Goal: Task Accomplishment & Management: Manage account settings

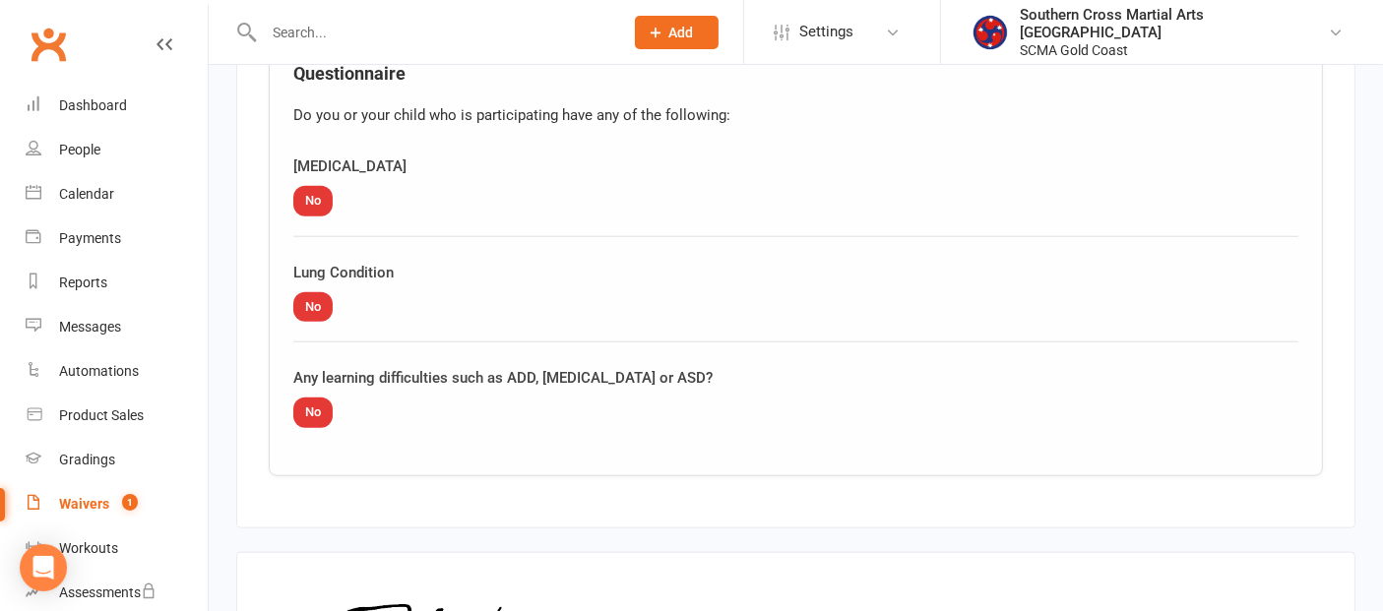
scroll to position [2484, 0]
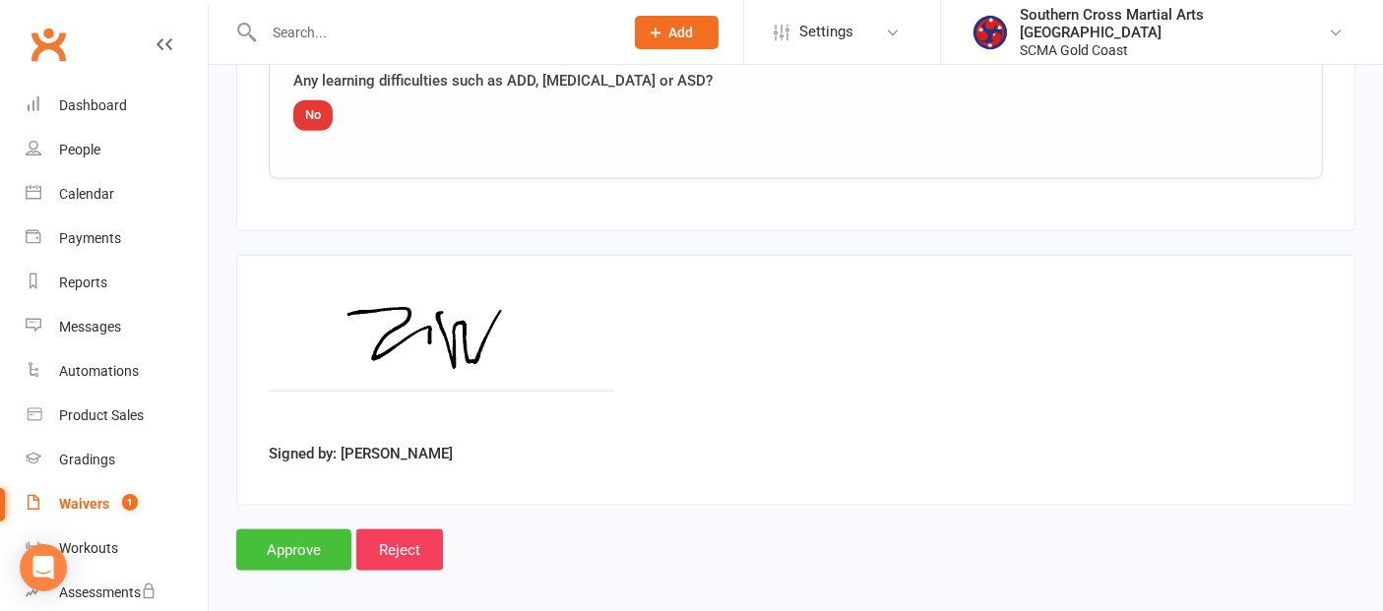
click at [312, 535] on input "Approve" at bounding box center [293, 549] width 115 height 41
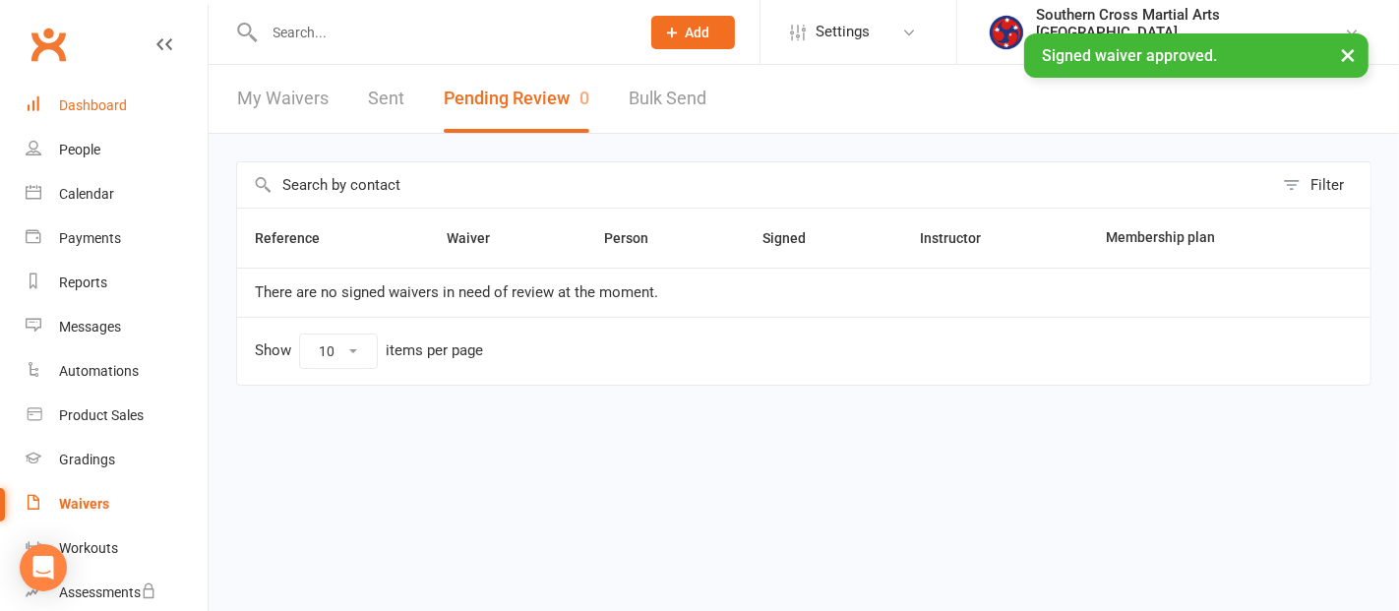
click at [90, 112] on div "Dashboard" at bounding box center [93, 105] width 68 height 16
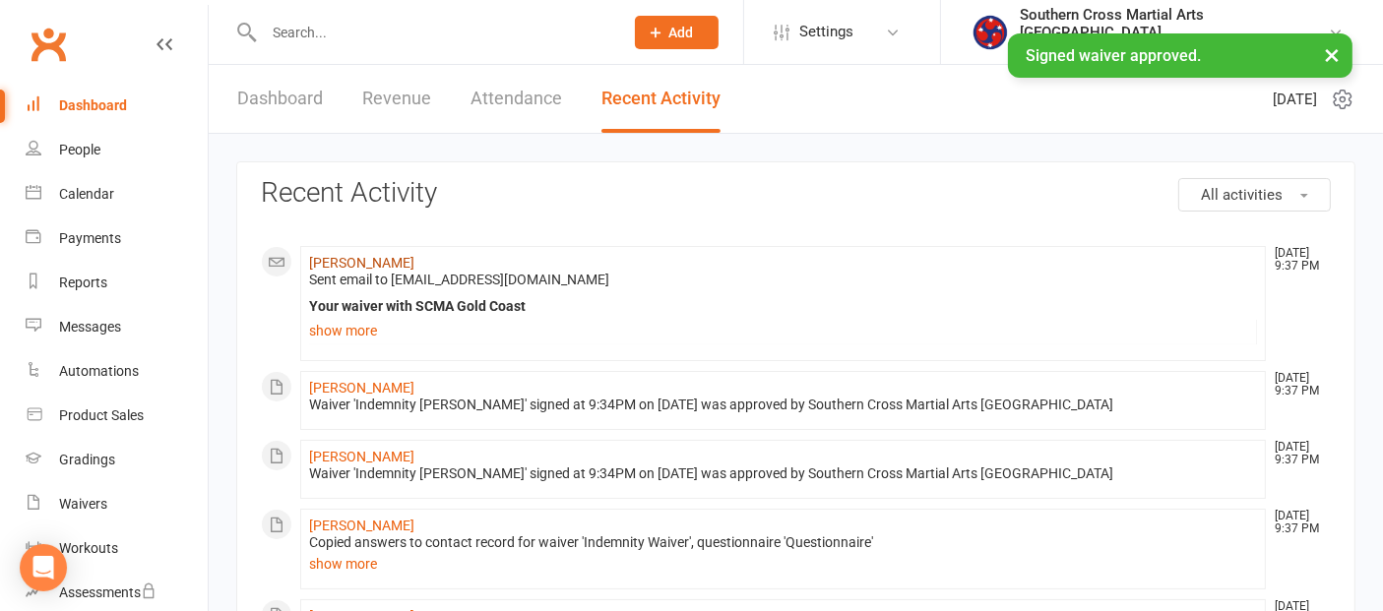
click at [337, 268] on link "[PERSON_NAME]" at bounding box center [361, 263] width 105 height 16
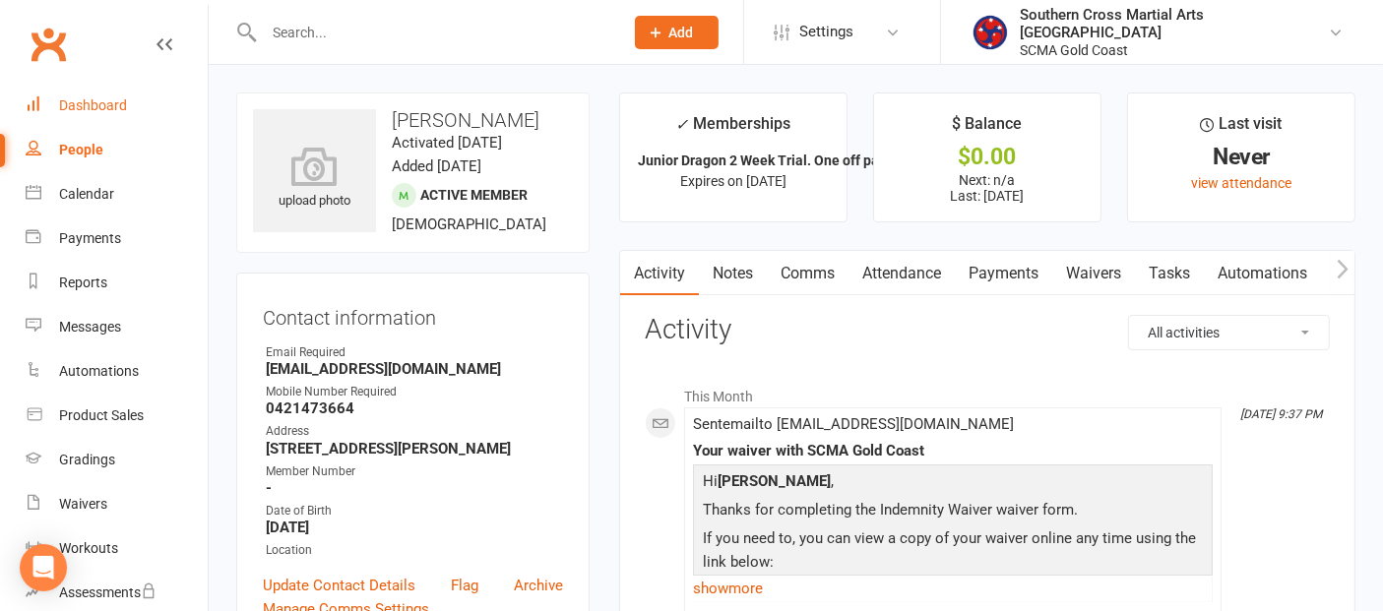
click at [100, 106] on div "Dashboard" at bounding box center [93, 105] width 68 height 16
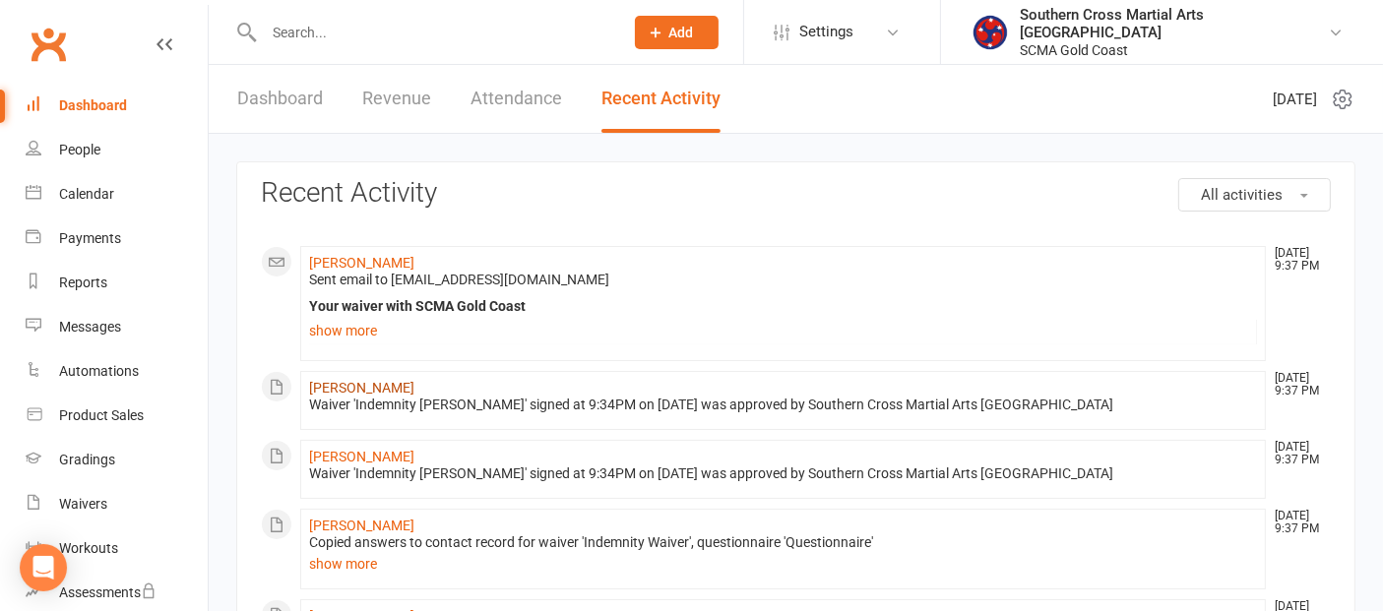
click at [389, 384] on link "[PERSON_NAME]" at bounding box center [361, 388] width 105 height 16
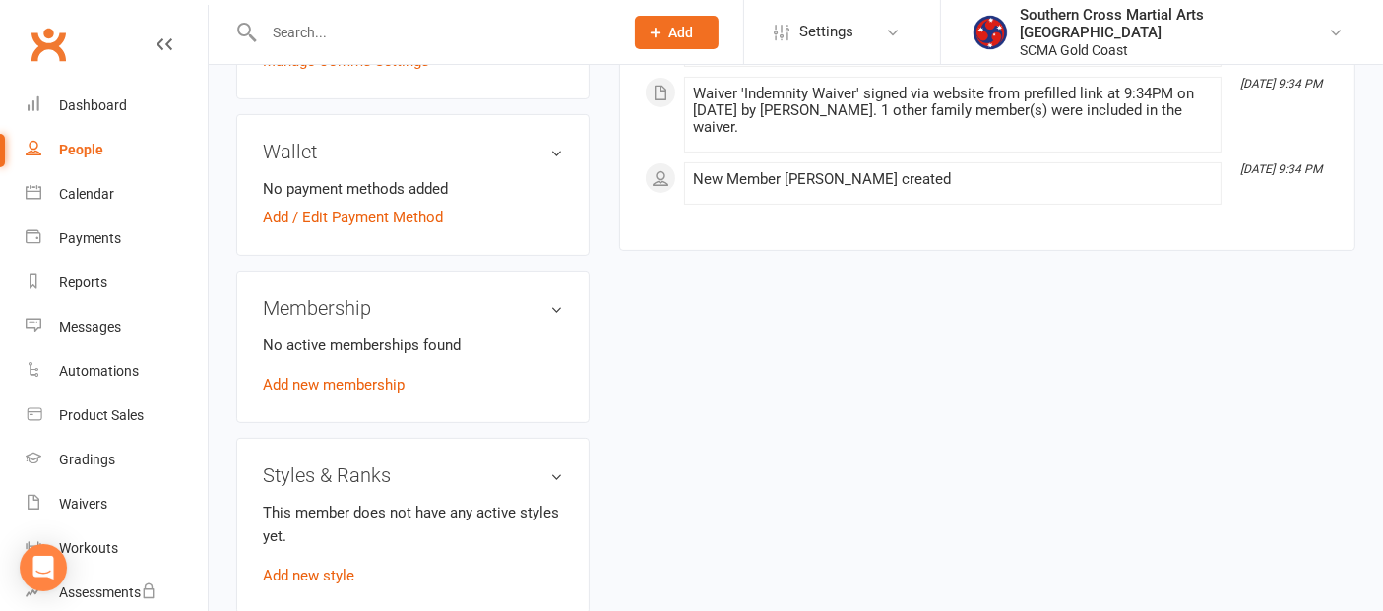
scroll to position [546, 0]
click at [365, 374] on link "Add new membership" at bounding box center [334, 383] width 142 height 18
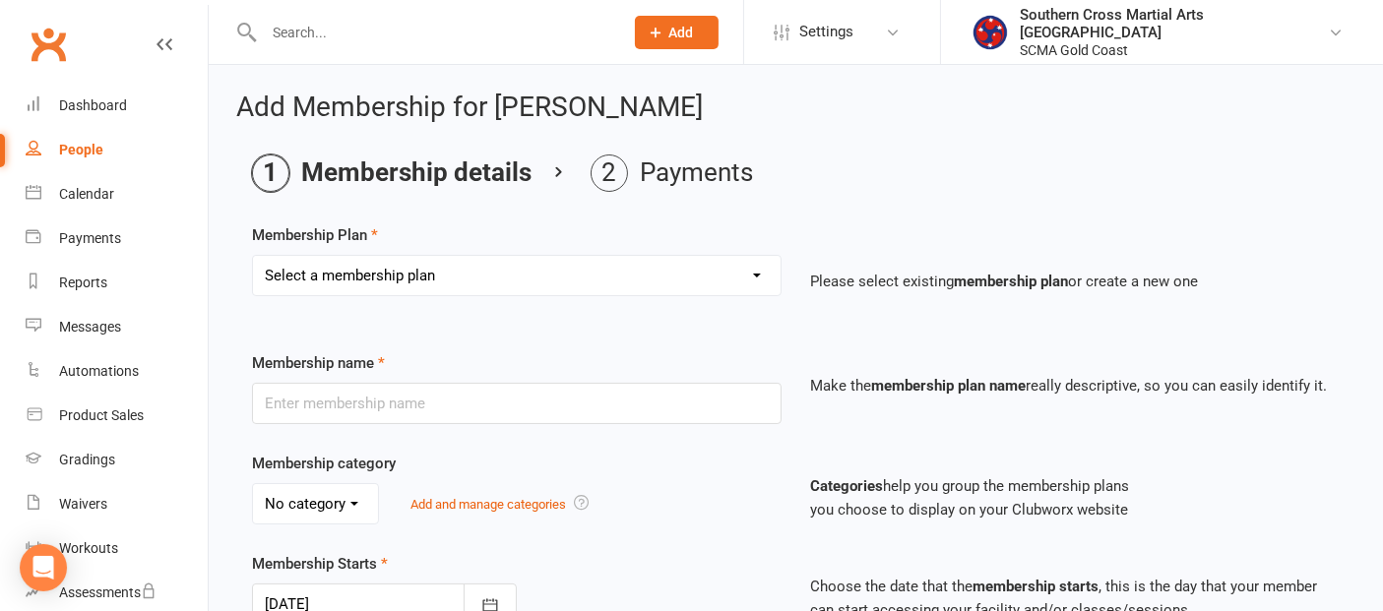
click at [403, 264] on select "Select a membership plan Create new Membership Plan General Monthly Weekly Basi…" at bounding box center [517, 275] width 528 height 39
select select "1"
click at [253, 256] on select "Select a membership plan Create new Membership Plan General Monthly Weekly Basi…" at bounding box center [517, 275] width 528 height 39
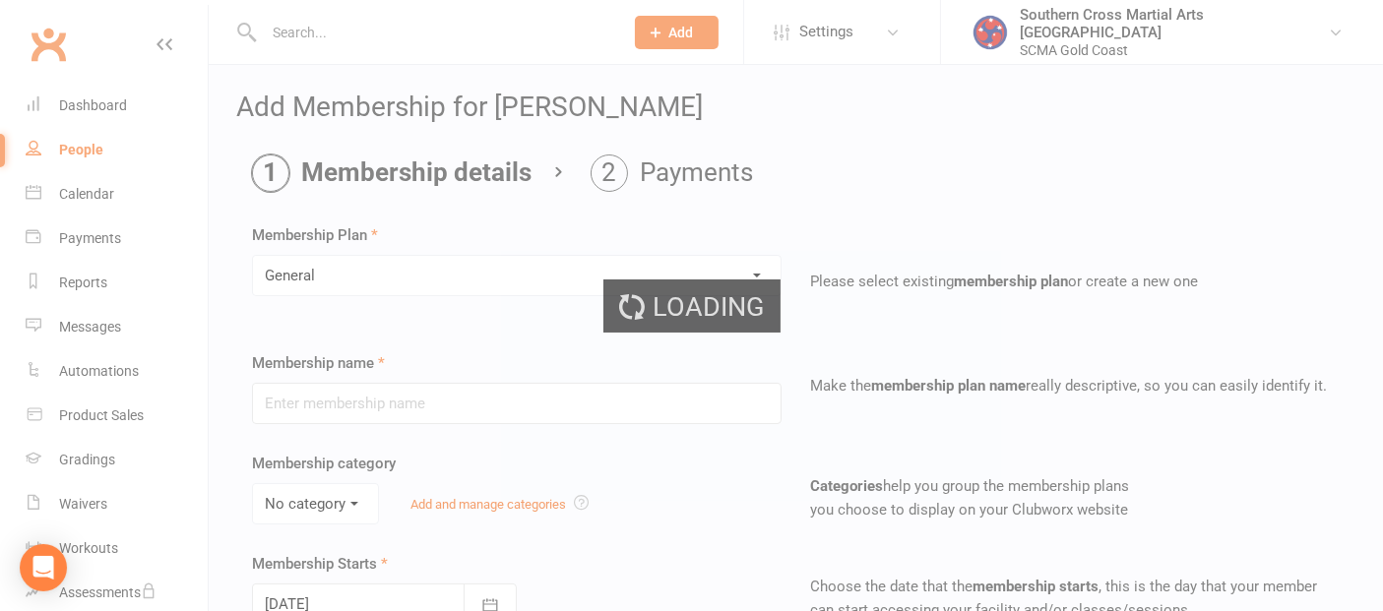
type input "General"
select select "2"
type input "0"
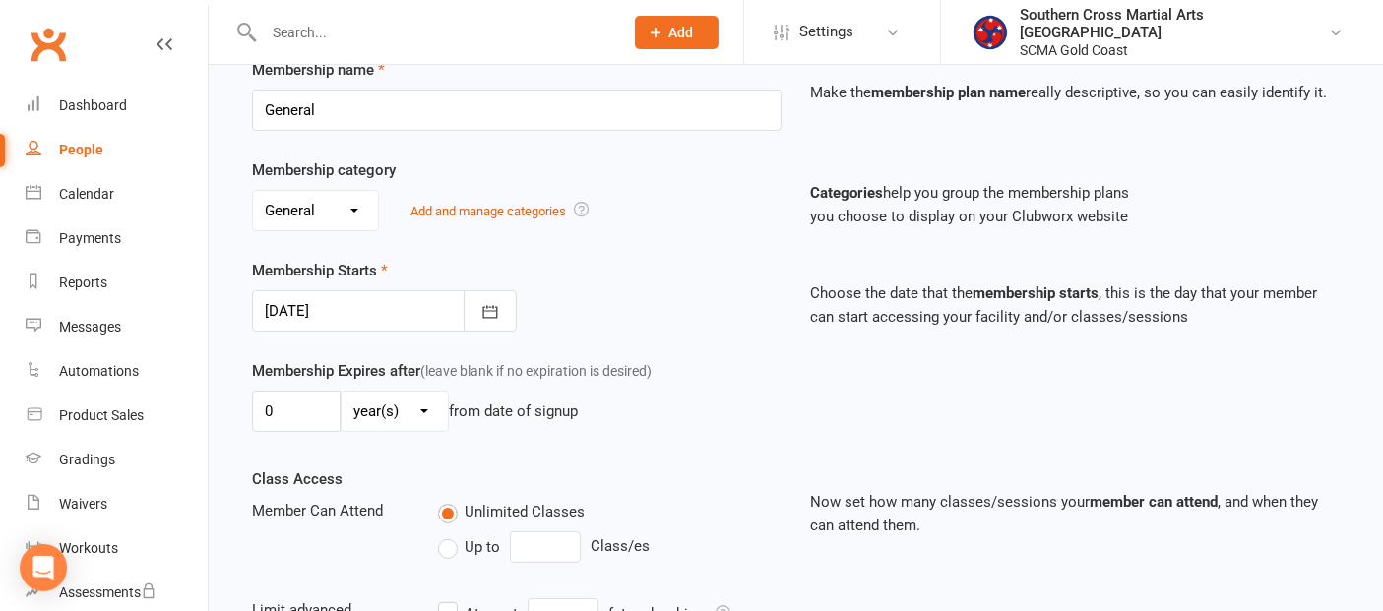
scroll to position [328, 0]
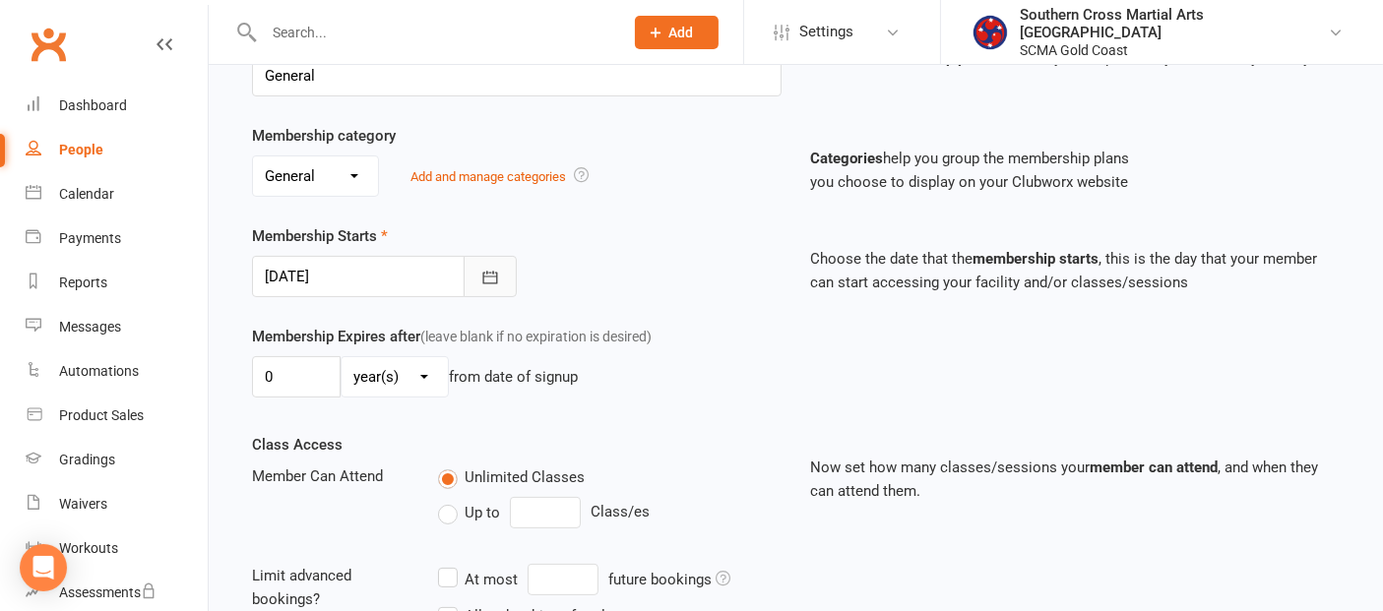
click at [492, 274] on icon "button" at bounding box center [490, 278] width 20 height 20
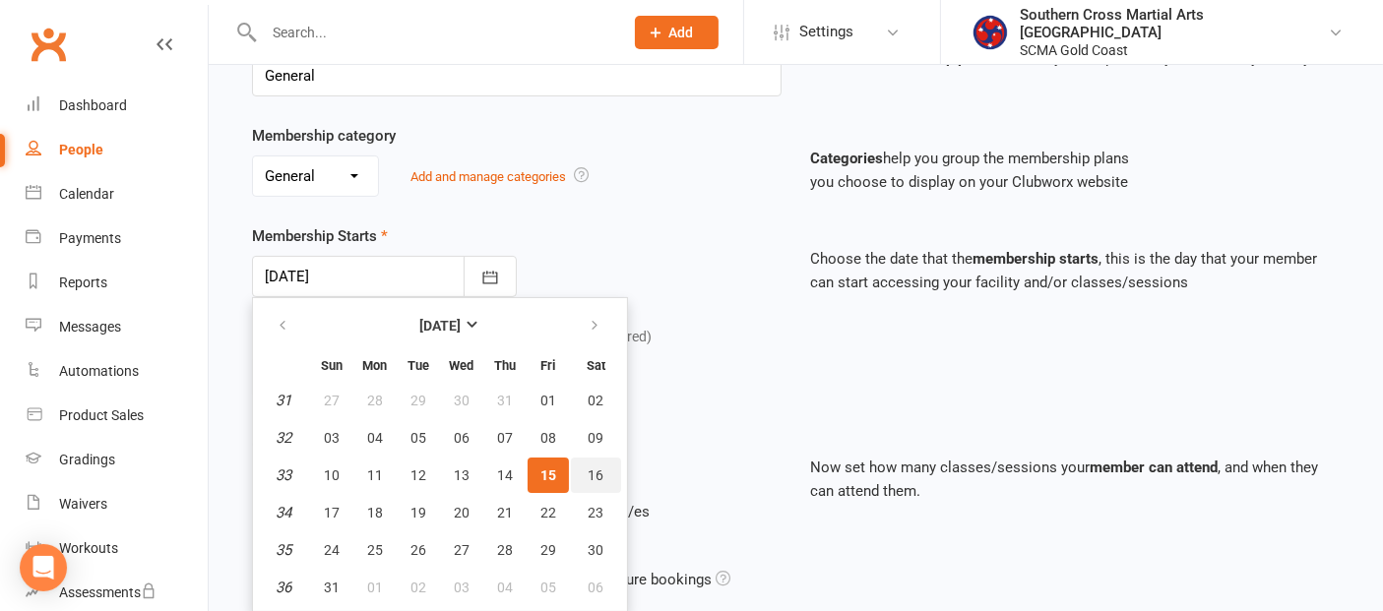
click at [589, 472] on span "16" at bounding box center [597, 475] width 16 height 16
type input "[DATE]"
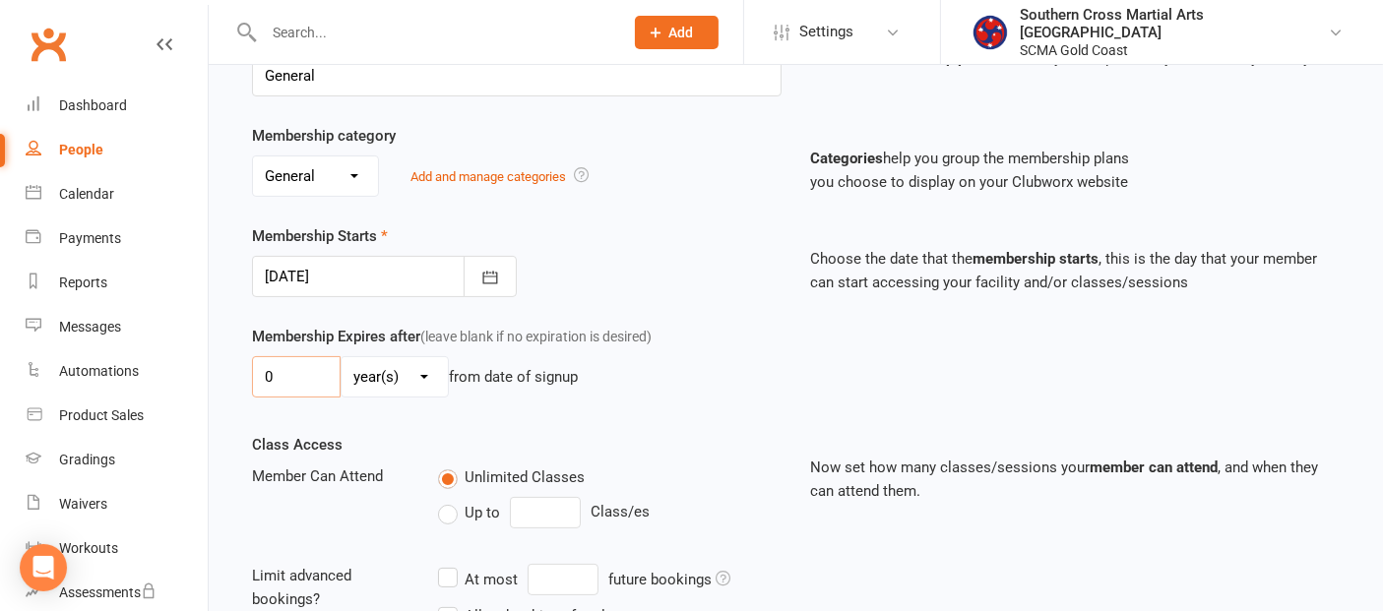
drag, startPoint x: 287, startPoint y: 375, endPoint x: 247, endPoint y: 375, distance: 40.4
click at [247, 375] on div "Membership Expires after (leave blank if no expiration is desired) 0 day(s) wee…" at bounding box center [516, 365] width 559 height 81
type input "2"
click at [405, 372] on select "day(s) week(s) month(s) year(s)" at bounding box center [395, 376] width 106 height 39
select select "1"
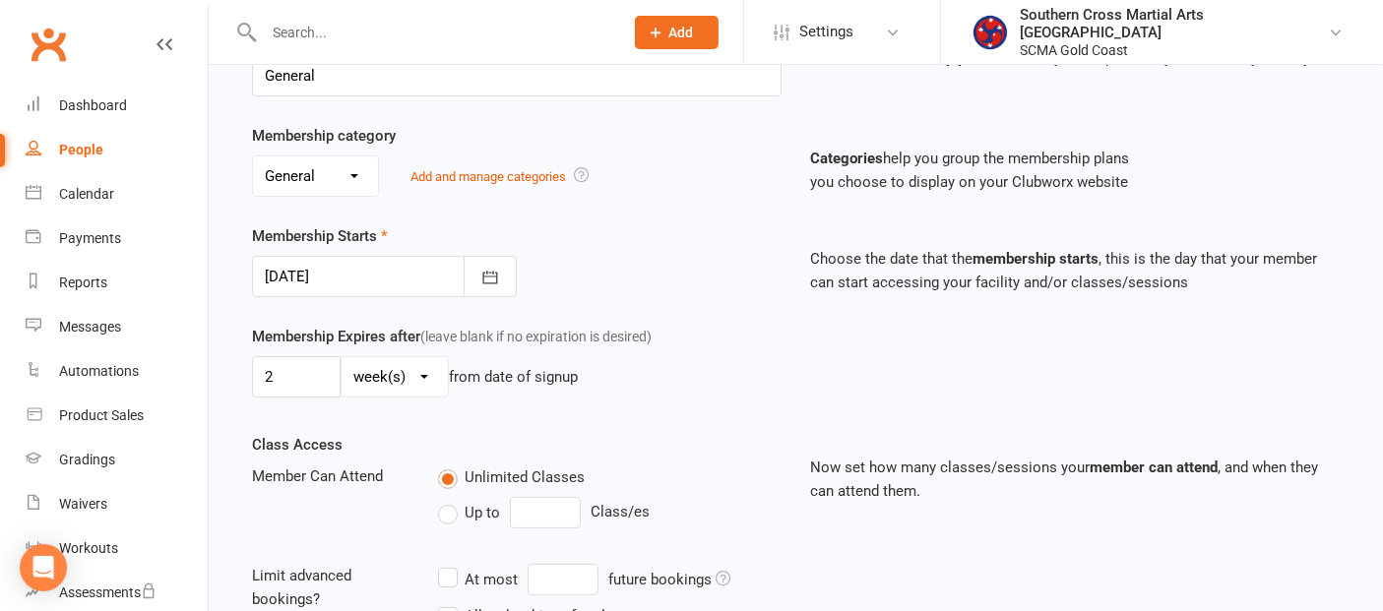
click at [342, 357] on select "day(s) week(s) month(s) year(s)" at bounding box center [395, 376] width 106 height 39
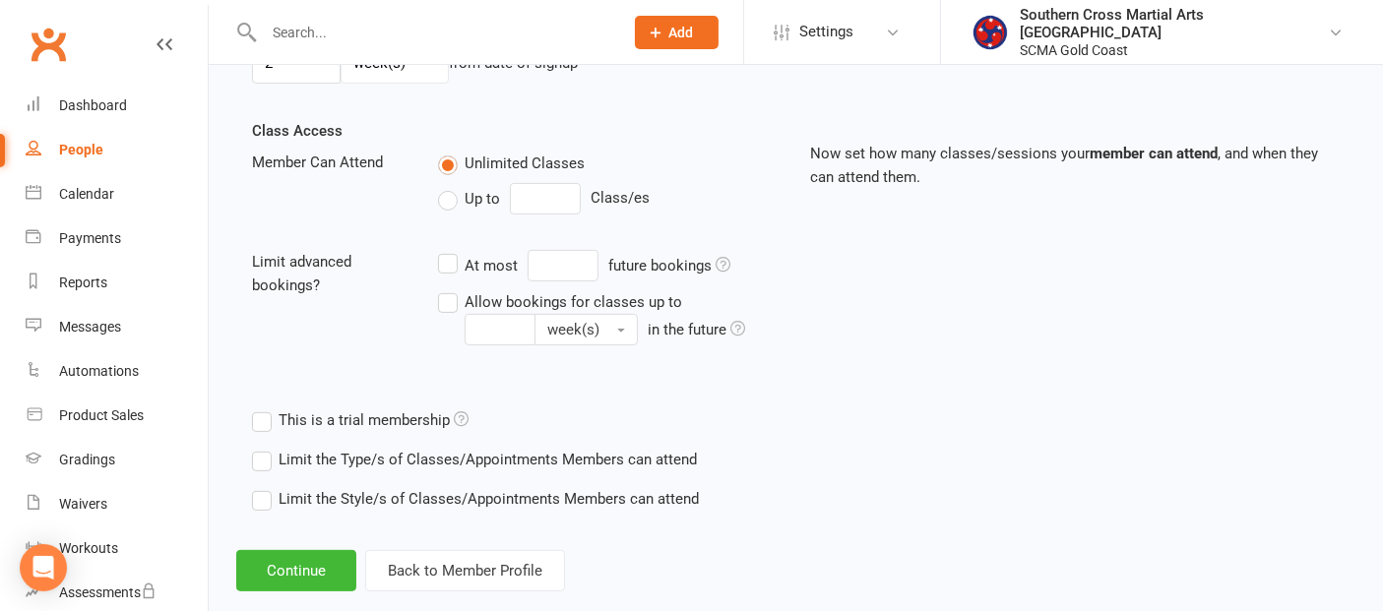
scroll to position [655, 0]
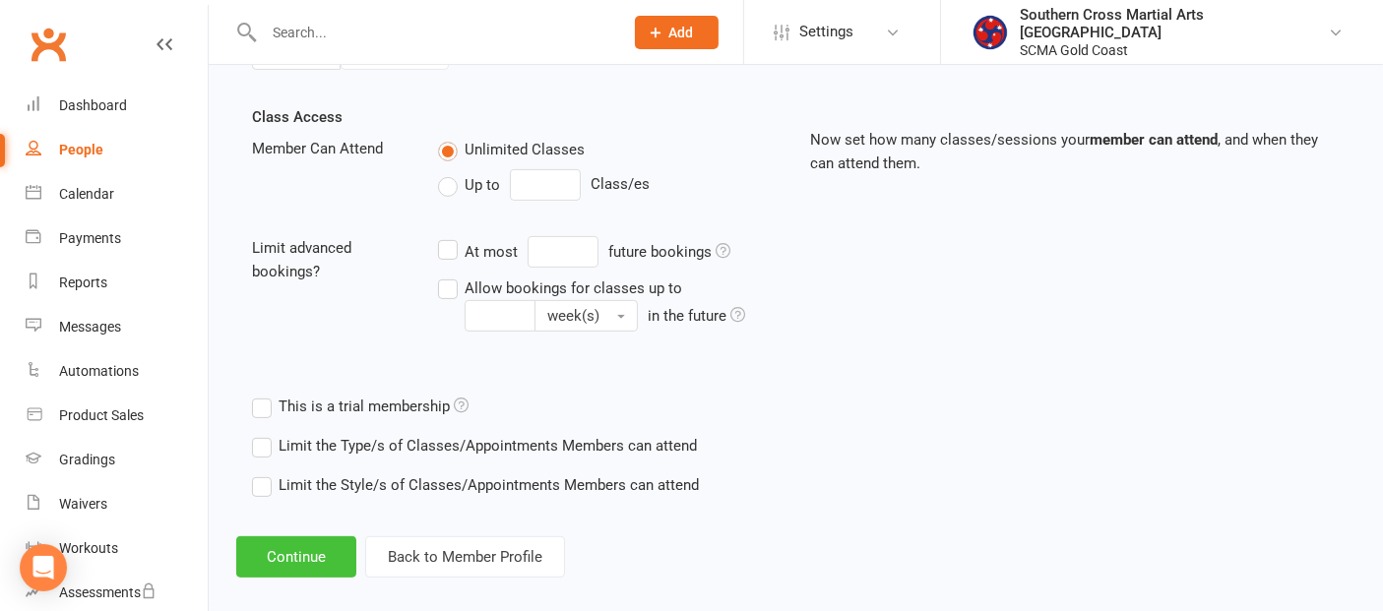
click at [334, 529] on div "Add Membership for [PERSON_NAME] Membership details Payments Membership Plan Se…" at bounding box center [796, 8] width 1174 height 1196
click at [326, 542] on button "Continue" at bounding box center [296, 556] width 120 height 41
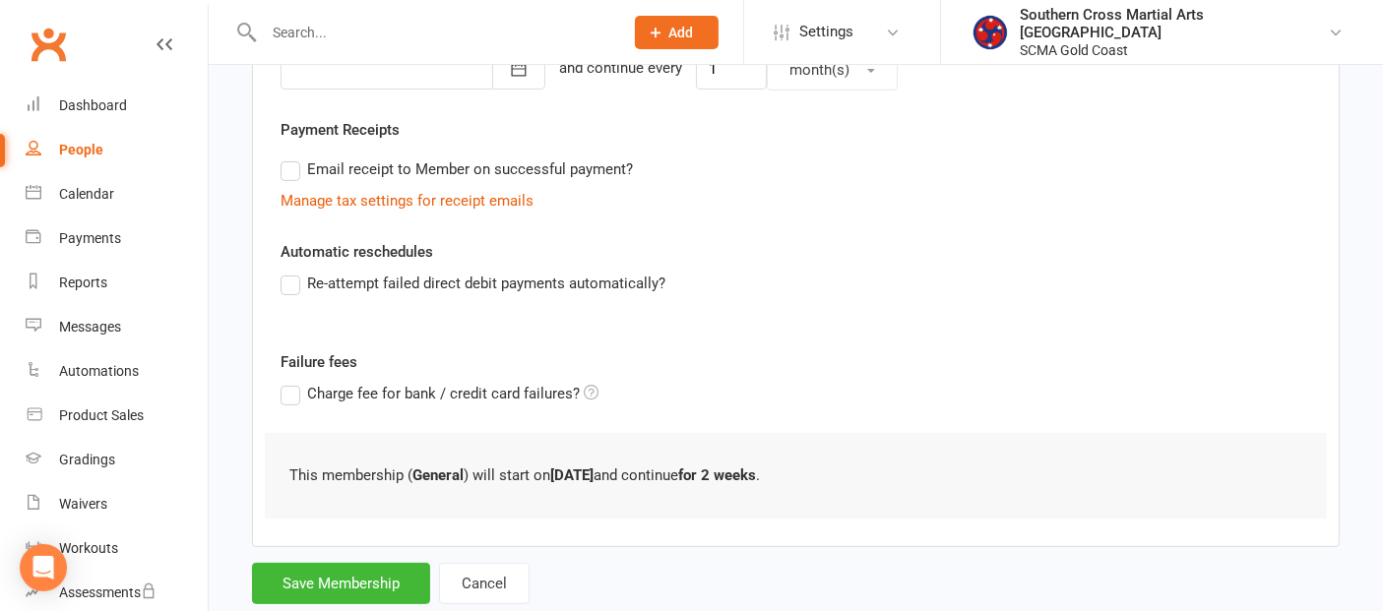
scroll to position [546, 0]
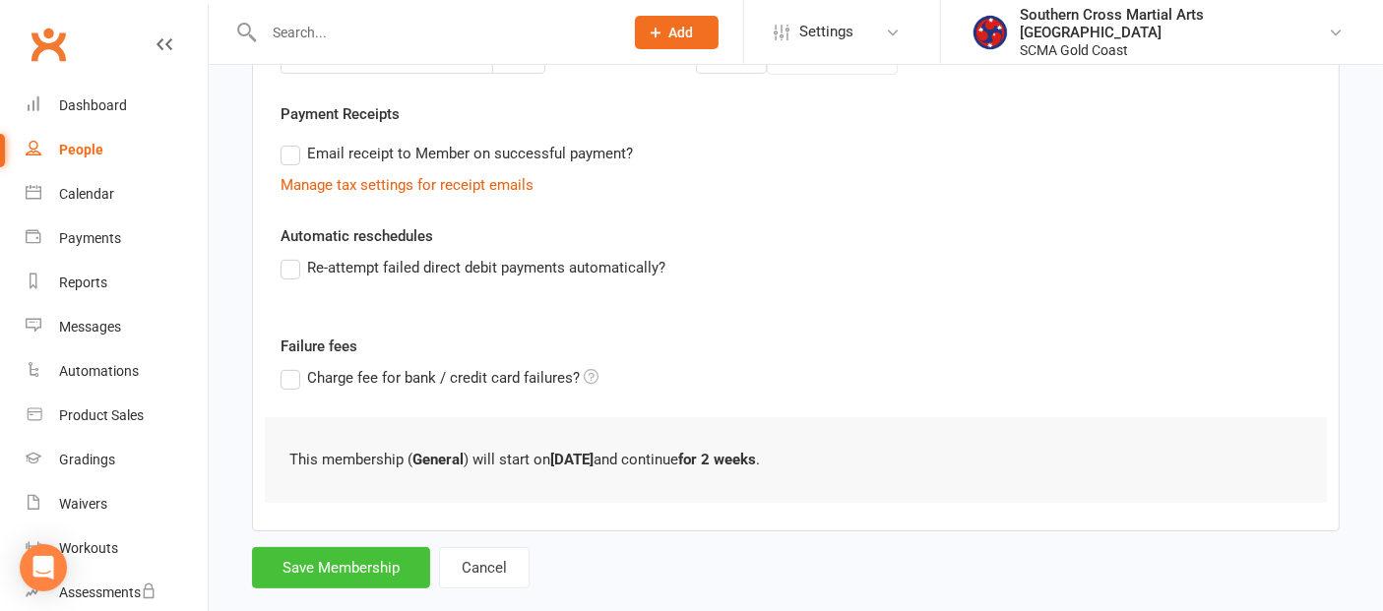
click at [329, 555] on button "Save Membership" at bounding box center [341, 567] width 178 height 41
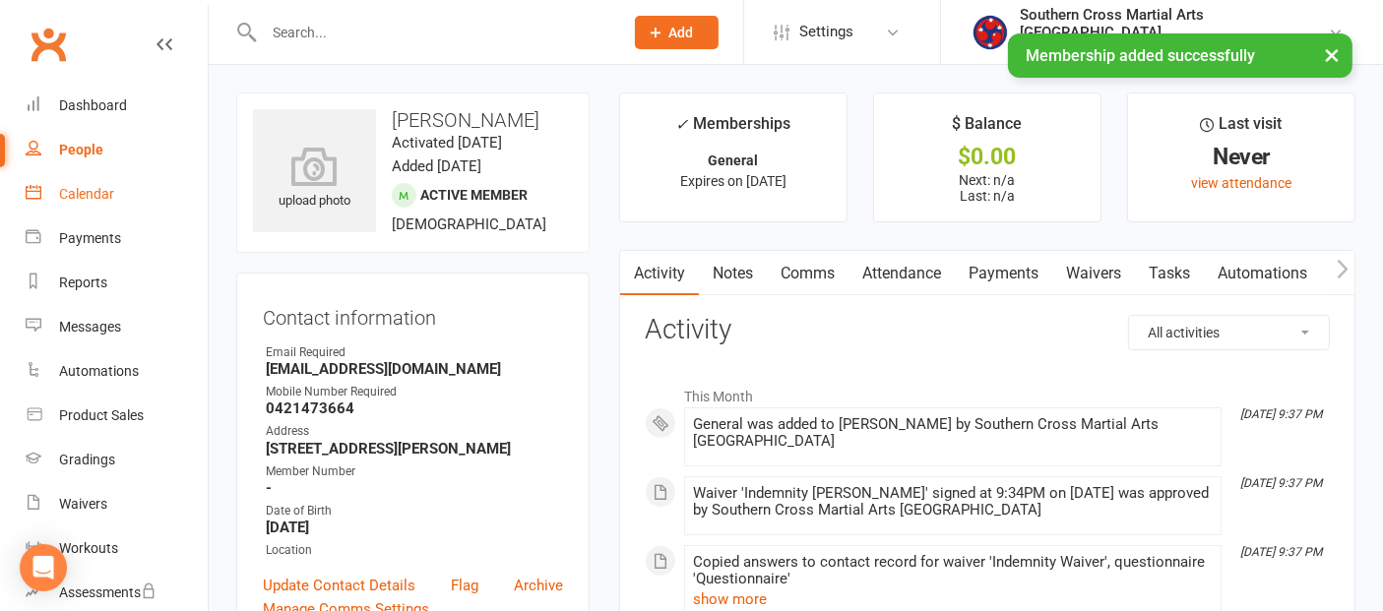
click at [103, 193] on div "Calendar" at bounding box center [86, 194] width 55 height 16
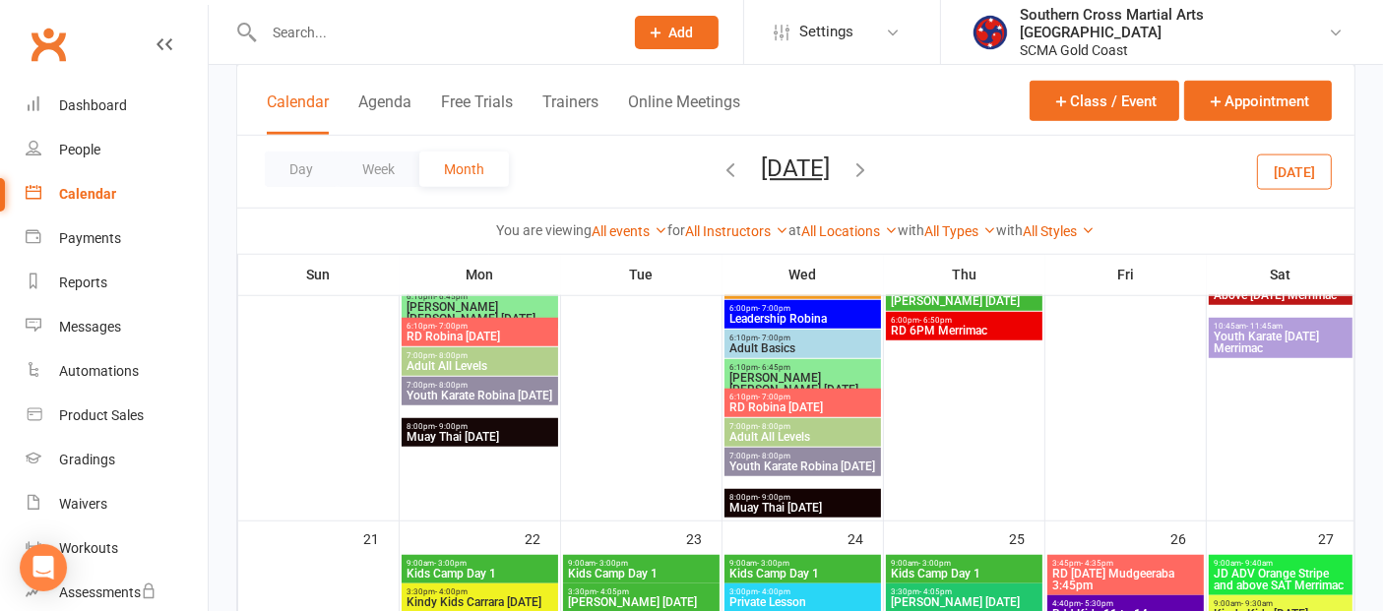
scroll to position [1312, 0]
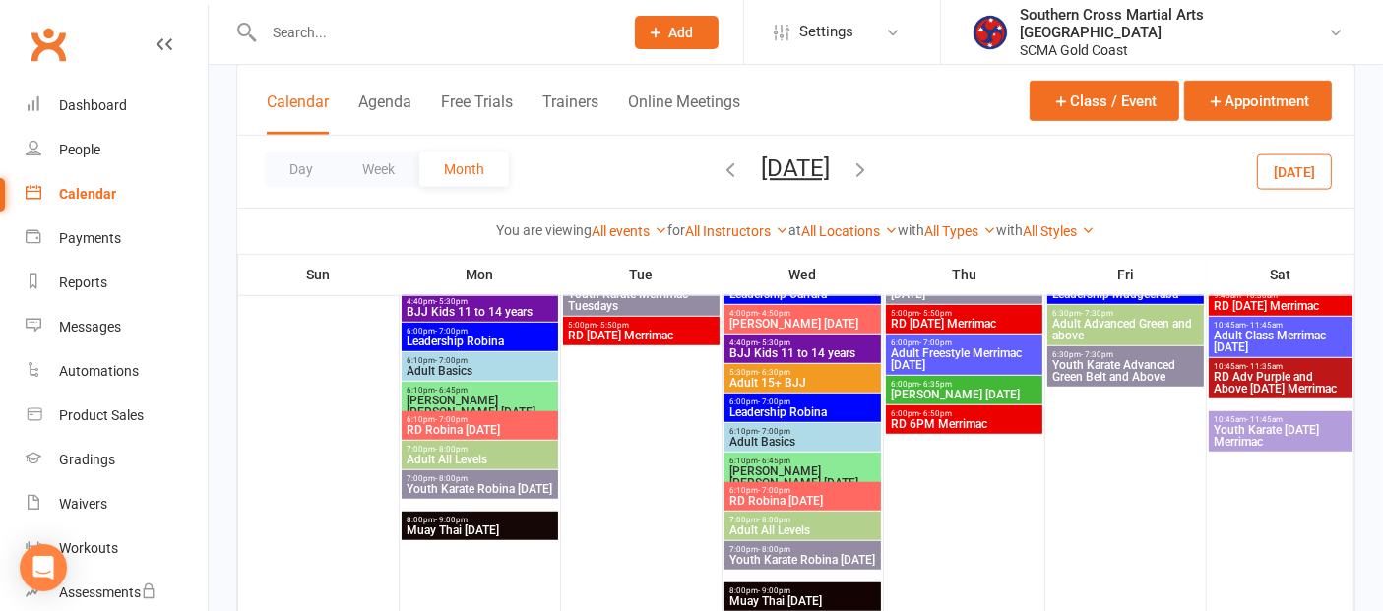
click at [720, 175] on icon "button" at bounding box center [731, 169] width 22 height 22
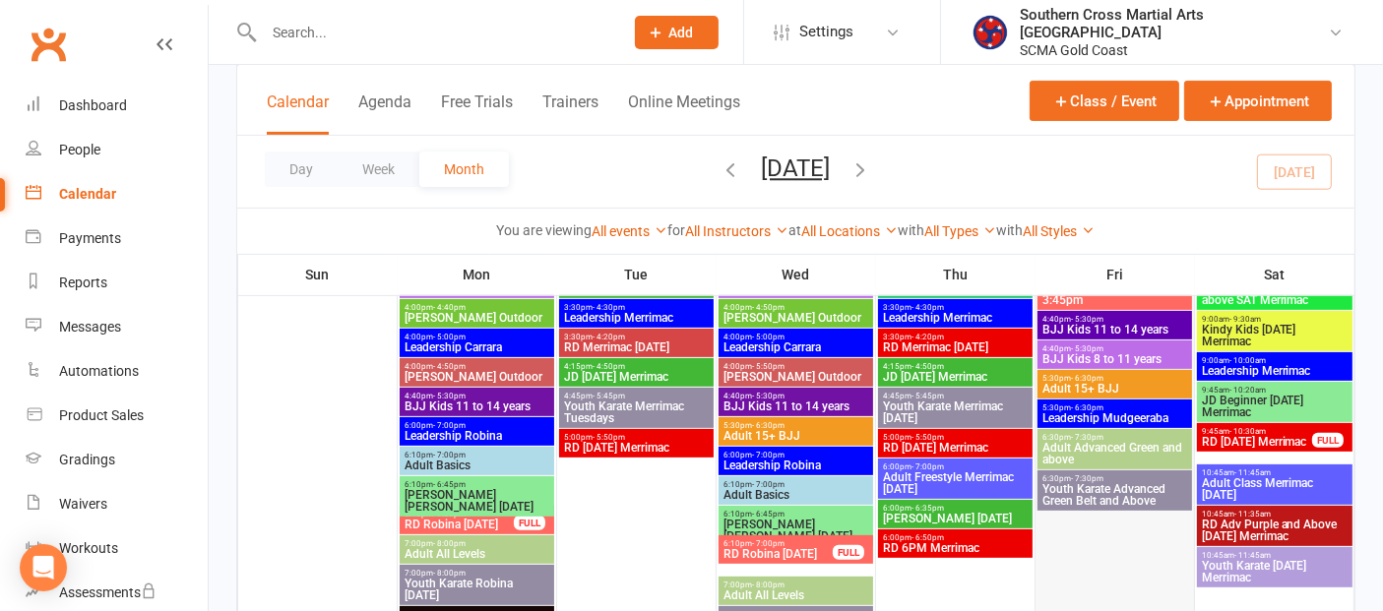
scroll to position [996, 0]
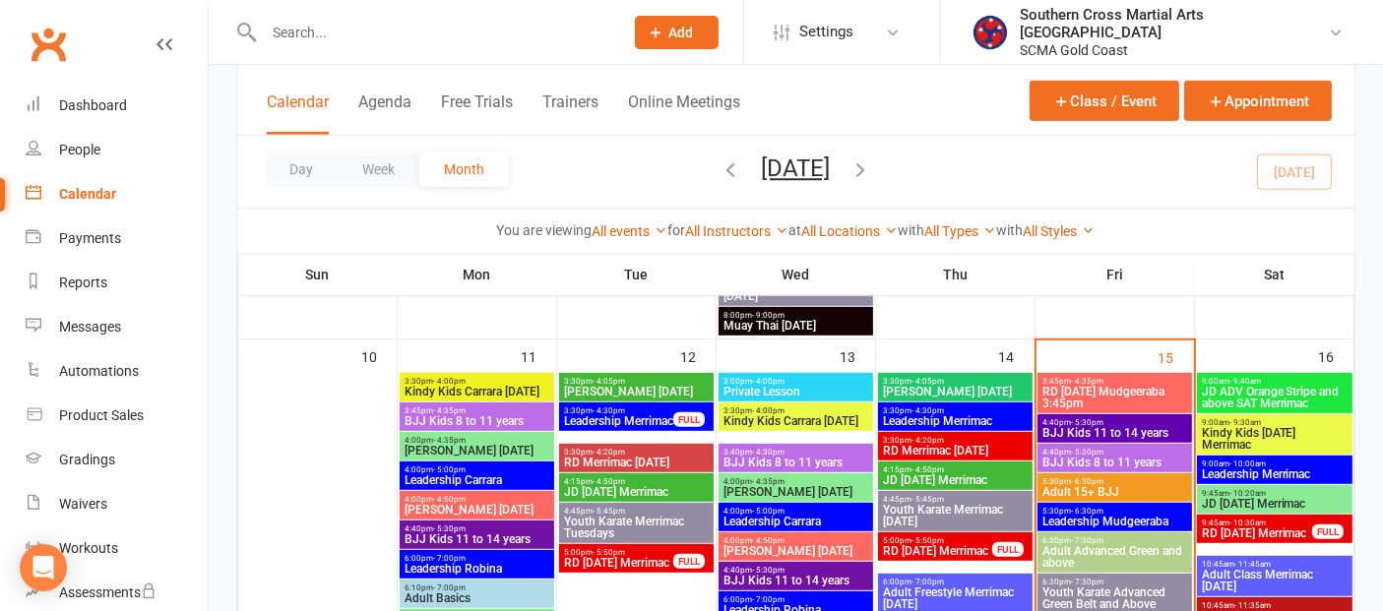
click at [1265, 498] on span "JD [DATE] Merrimac" at bounding box center [1275, 504] width 148 height 12
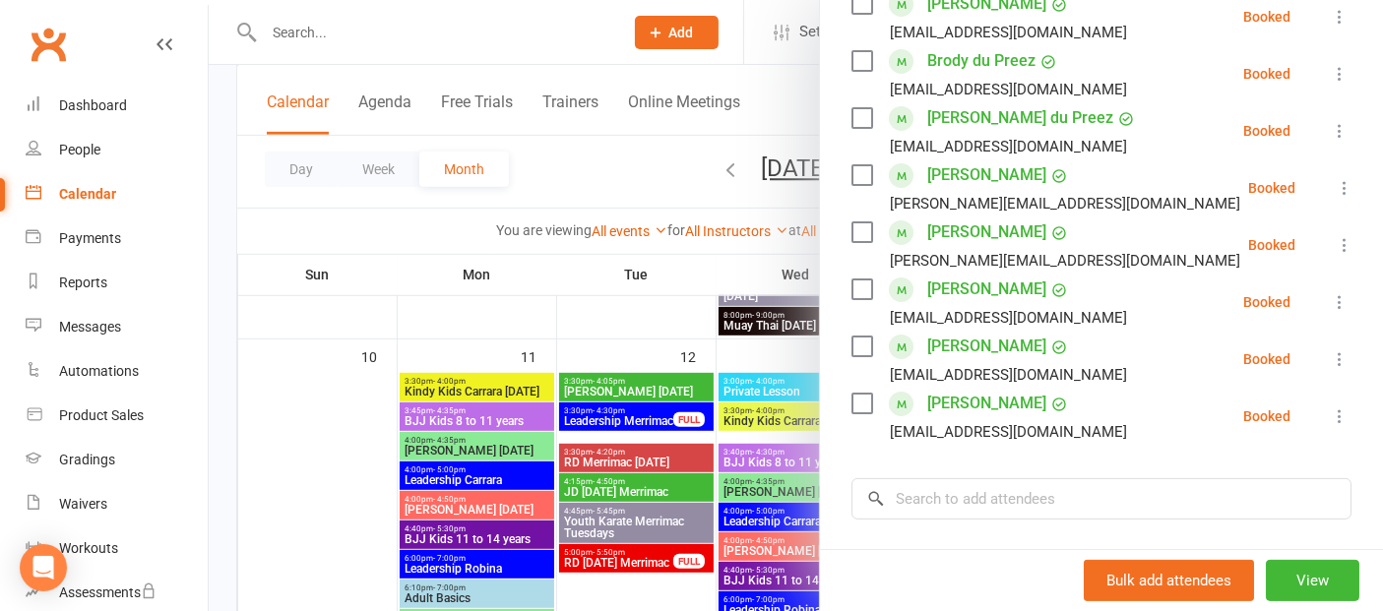
scroll to position [437, 0]
click at [1330, 417] on icon at bounding box center [1340, 414] width 20 height 20
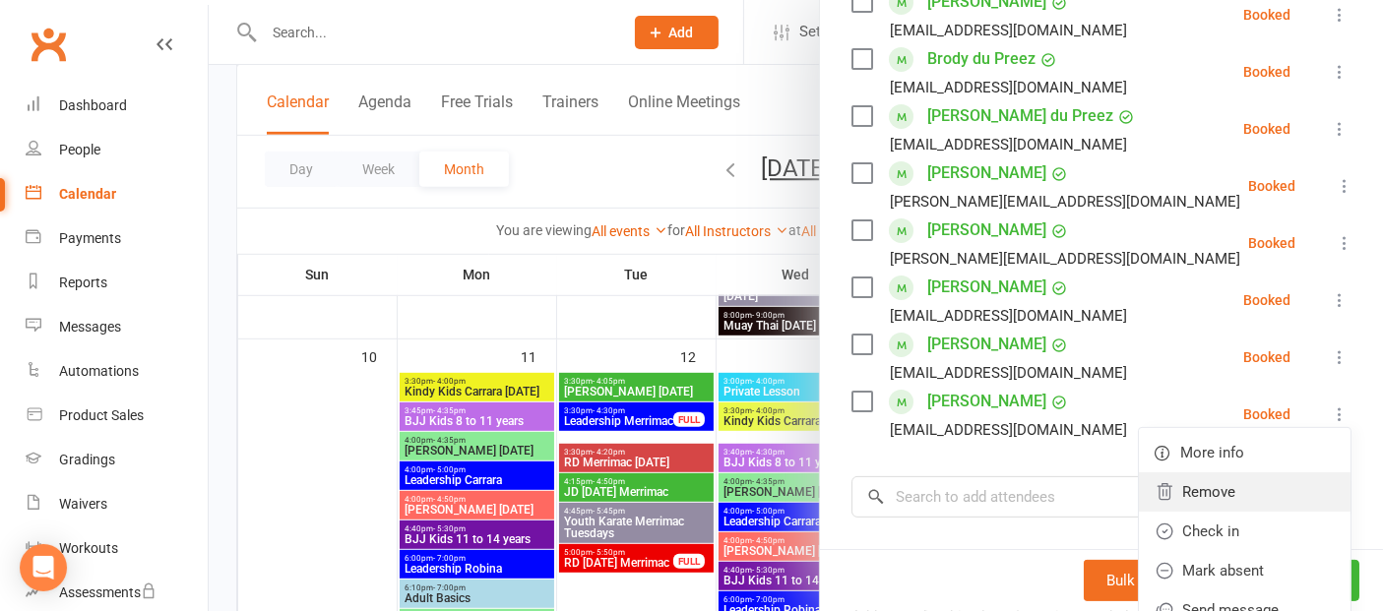
click at [1221, 482] on link "Remove" at bounding box center [1245, 491] width 212 height 39
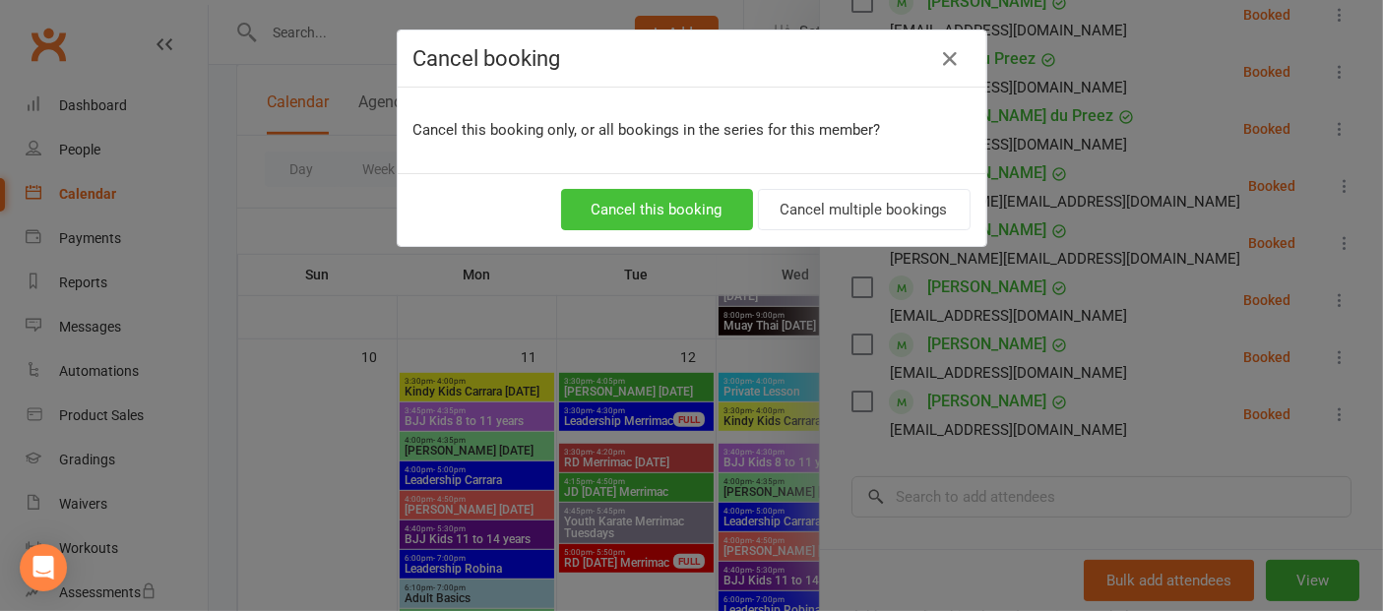
click at [630, 205] on button "Cancel this booking" at bounding box center [657, 209] width 192 height 41
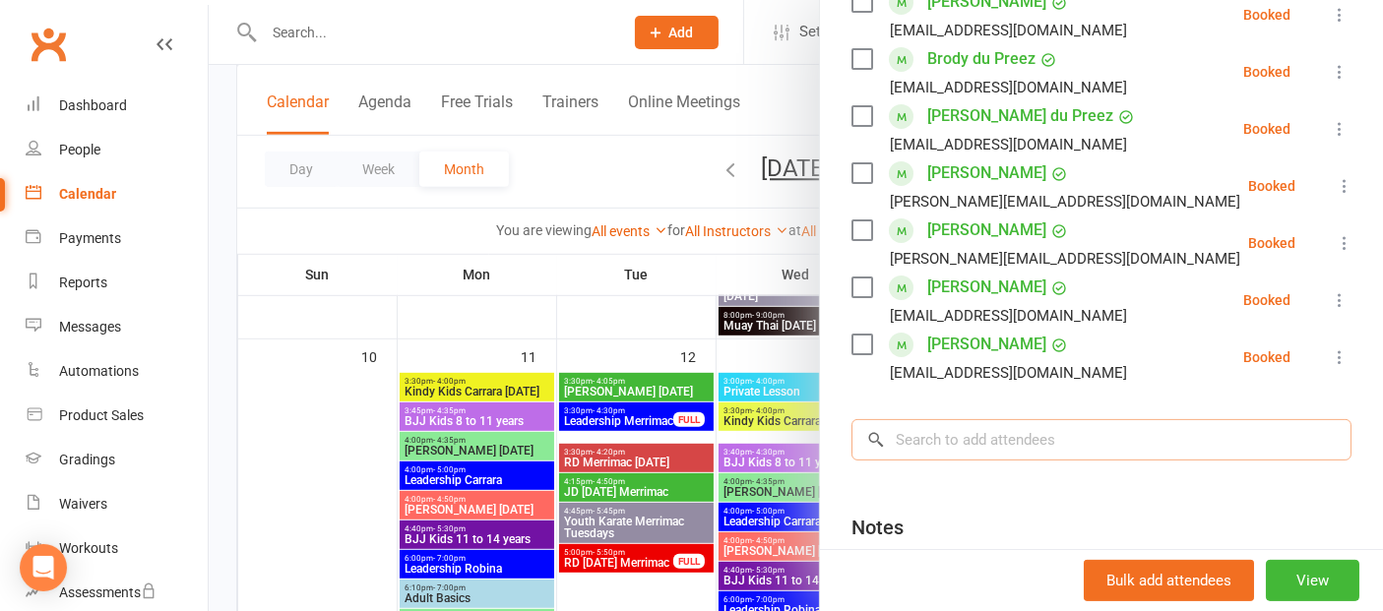
click at [1023, 448] on input "search" at bounding box center [1101, 439] width 500 height 41
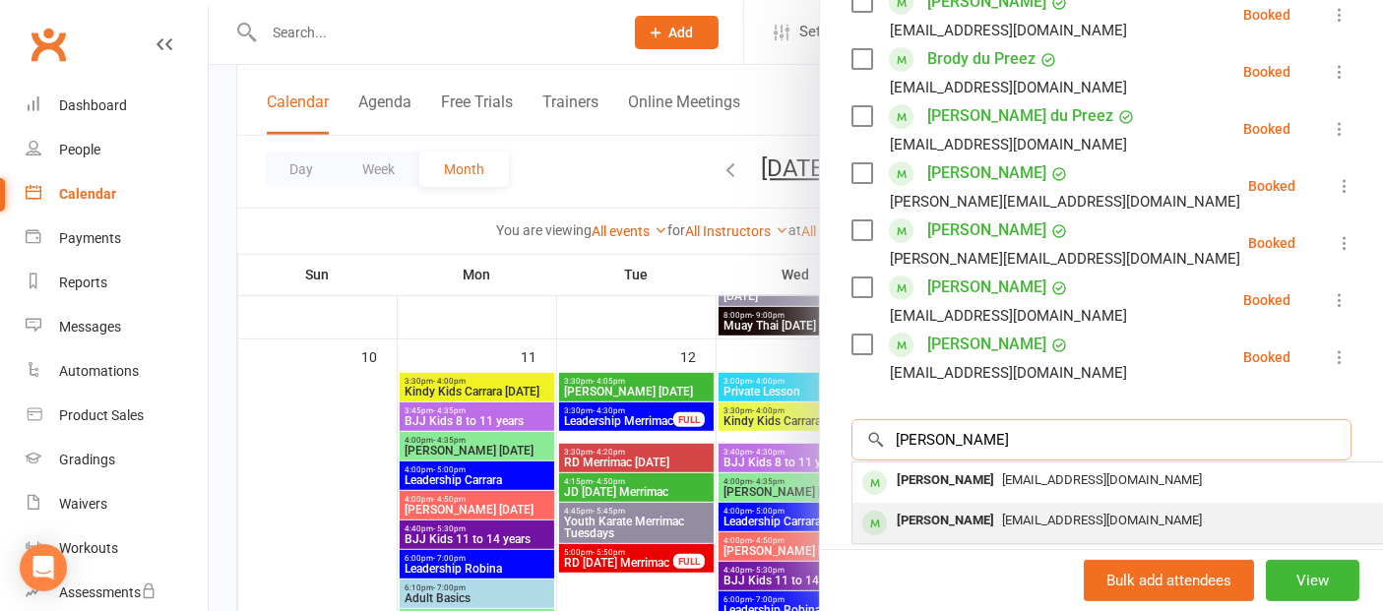
type input "[PERSON_NAME]"
click at [894, 523] on div "[PERSON_NAME]" at bounding box center [945, 521] width 113 height 29
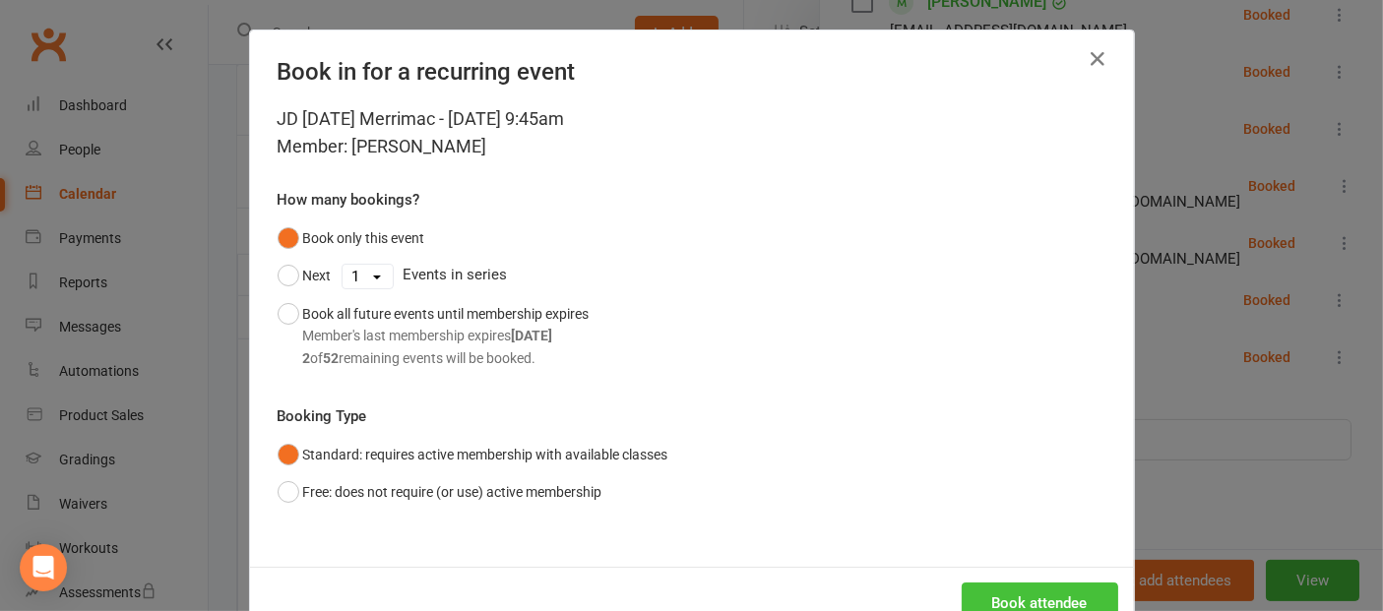
click at [977, 585] on button "Book attendee" at bounding box center [1040, 603] width 156 height 41
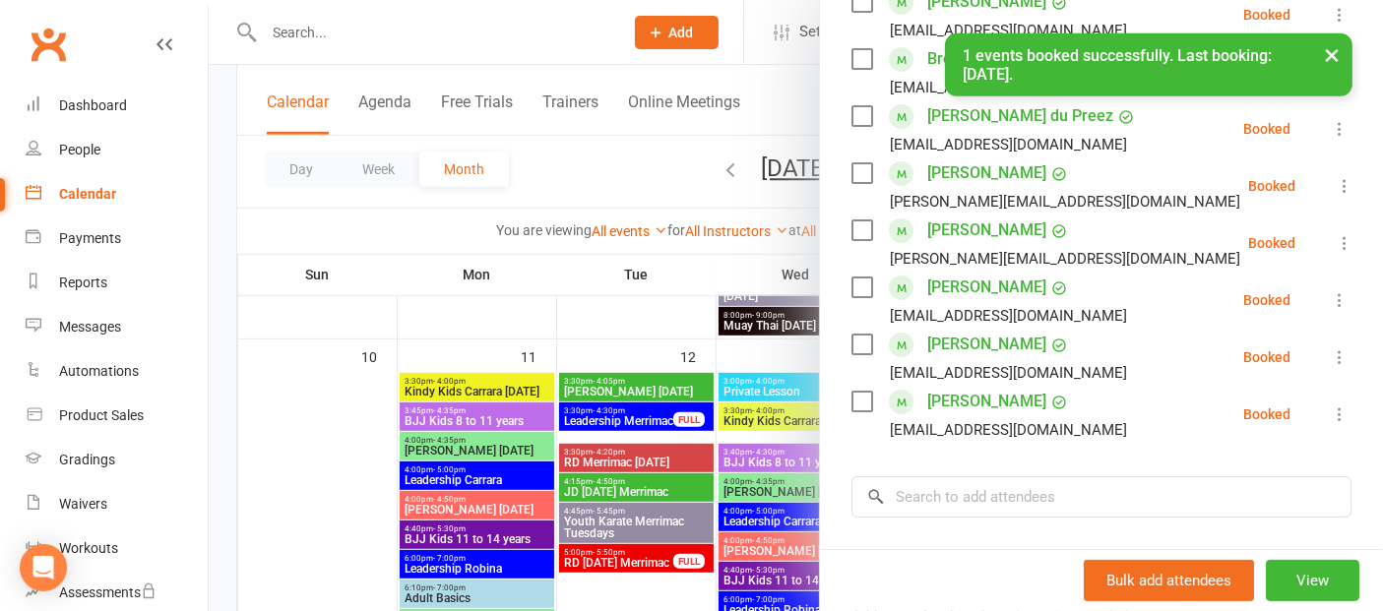
click at [72, 33] on div "× 1 events booked successfully. Last booking: [DATE]." at bounding box center [678, 33] width 1357 height 0
click at [102, 33] on div "× 1 events booked successfully. Last booking: [DATE]." at bounding box center [678, 33] width 1357 height 0
click at [88, 115] on link "Dashboard" at bounding box center [117, 106] width 182 height 44
